Goal: Check status: Check status

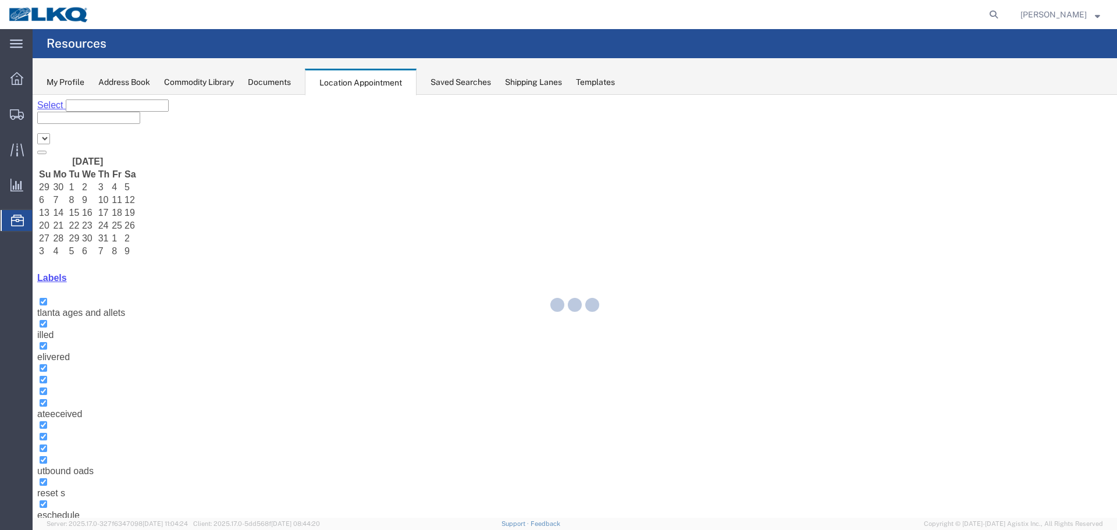
select select "28018"
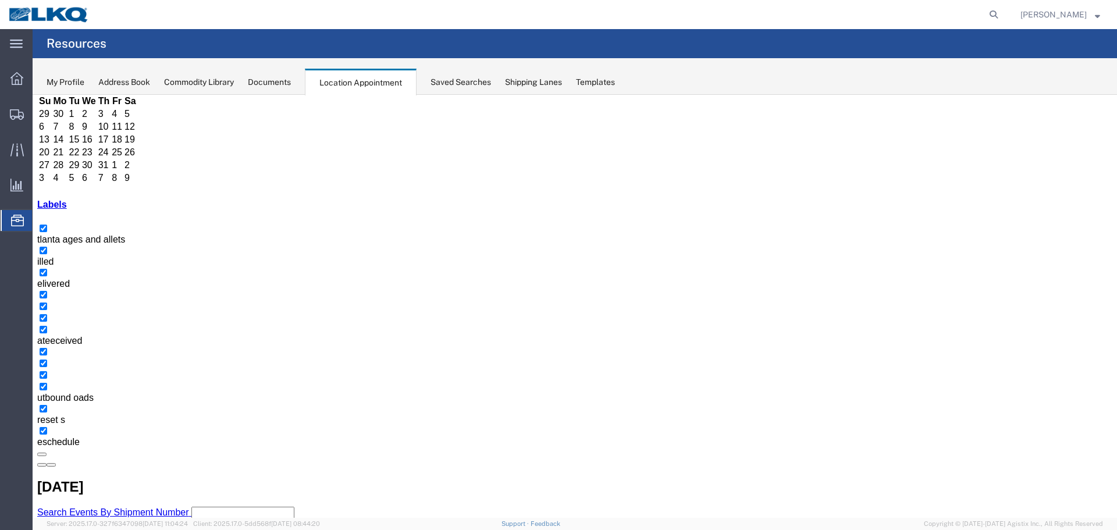
scroll to position [74, 0]
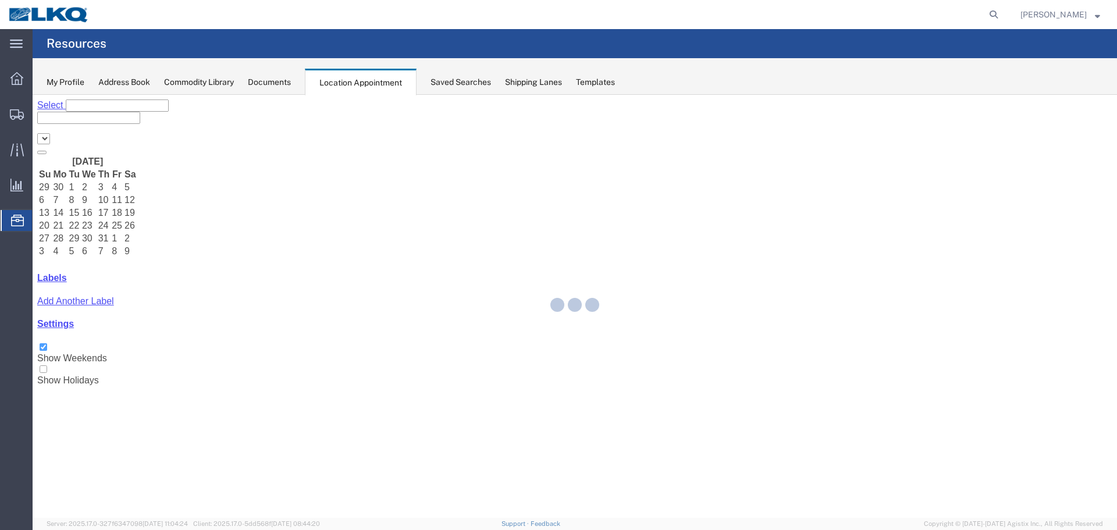
select select "28018"
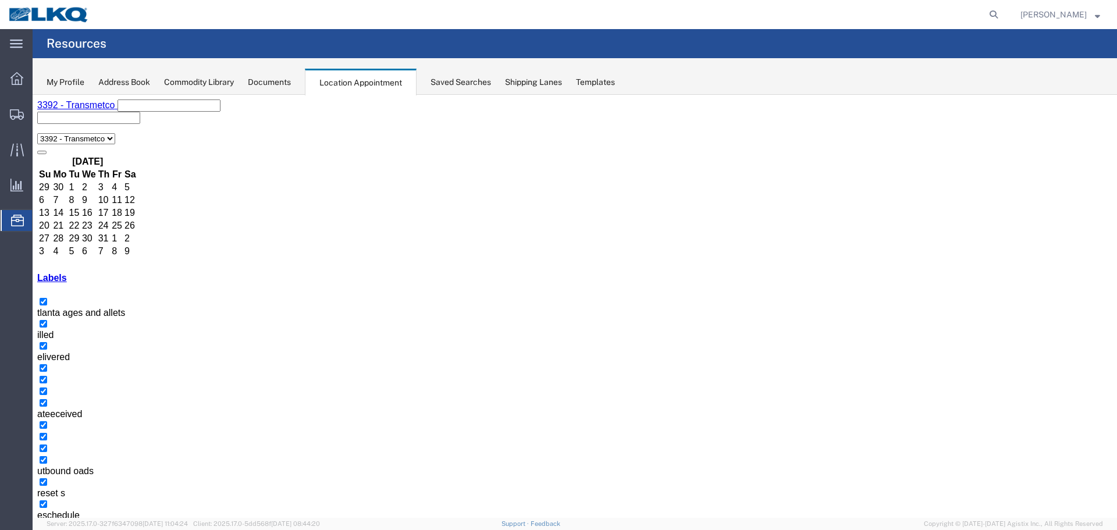
click at [51, 529] on icon "button" at bounding box center [51, 538] width 0 height 0
drag, startPoint x: 206, startPoint y: 109, endPoint x: 201, endPoint y: 109, distance: 5.8
click at [47, 529] on button "button" at bounding box center [41, 537] width 9 height 3
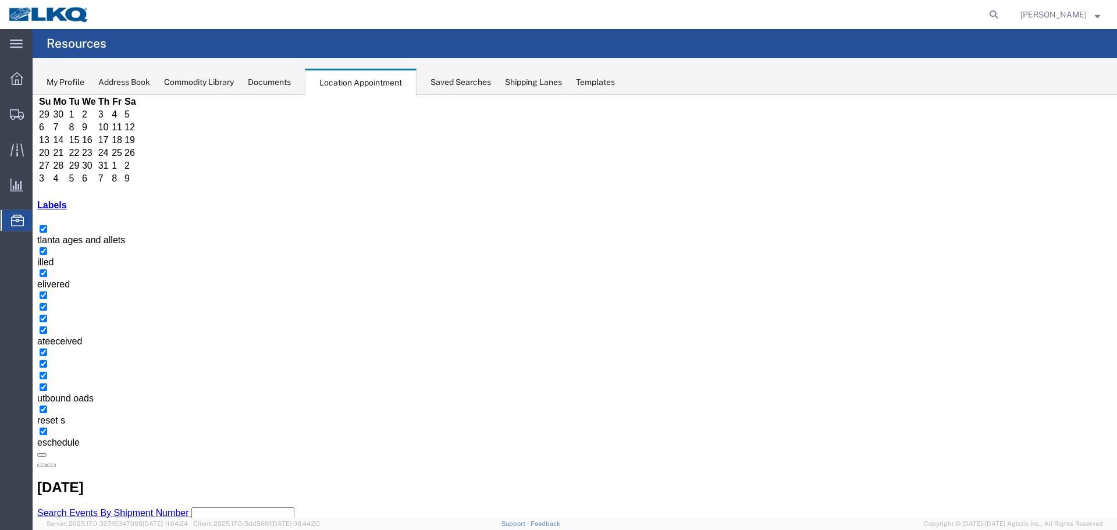
scroll to position [74, 0]
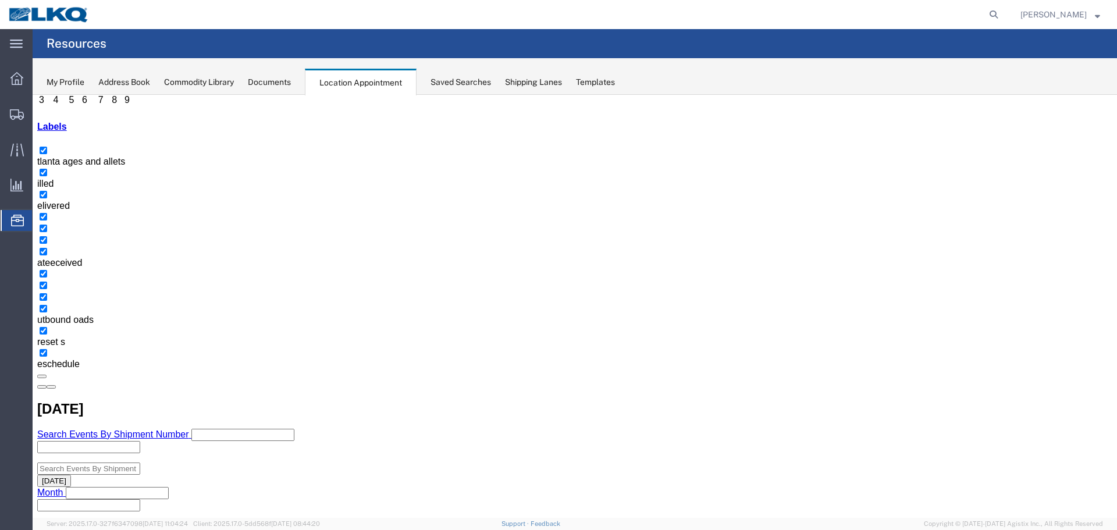
scroll to position [153, 0]
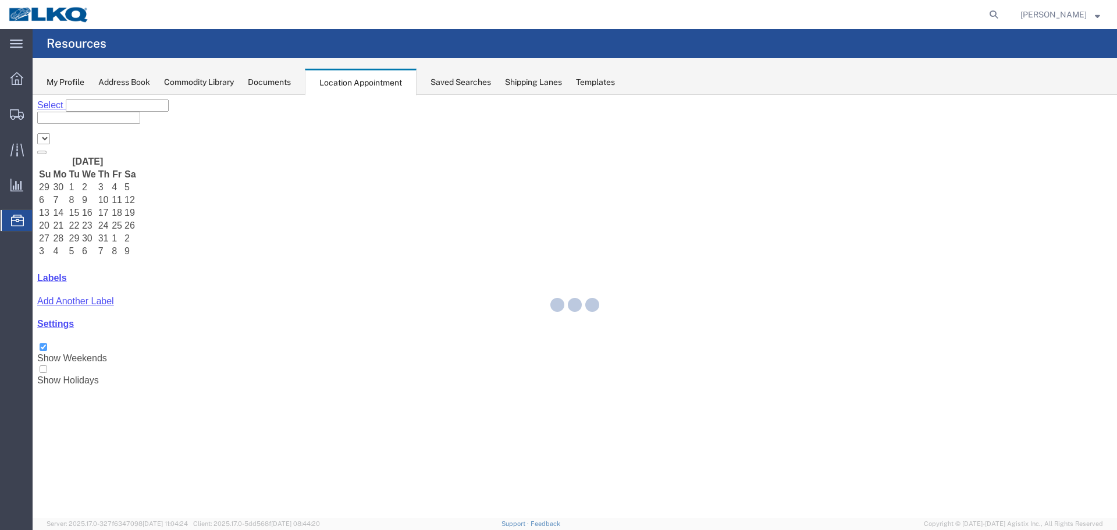
select select "28018"
